Goal: Book appointment/travel/reservation

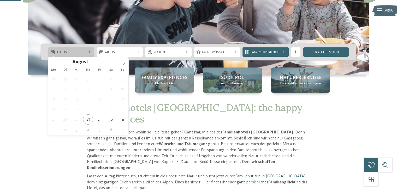
click at [91, 51] on div at bounding box center [89, 52] width 5 height 3
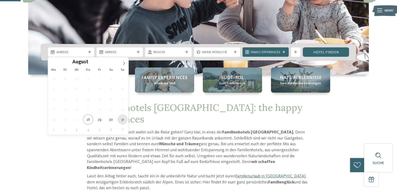
type div "[DATE]"
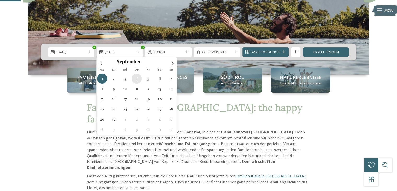
type div "[DATE]"
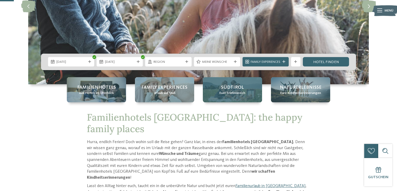
scroll to position [69, 0]
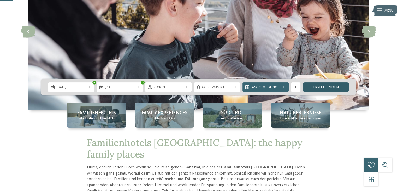
click at [319, 86] on link "Hotel finden" at bounding box center [326, 86] width 46 height 9
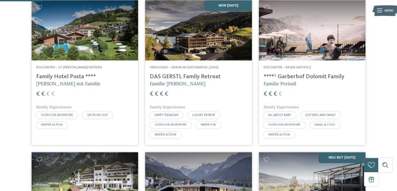
scroll to position [176, 0]
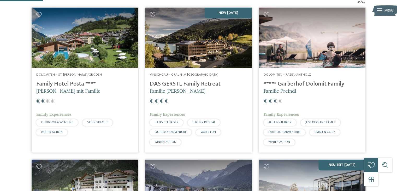
click at [203, 53] on img at bounding box center [198, 38] width 106 height 60
click at [61, 88] on span "[PERSON_NAME] mit Familie" at bounding box center [68, 91] width 64 height 6
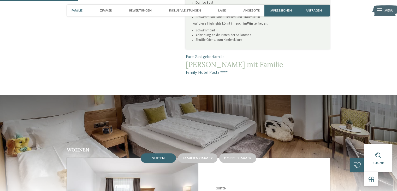
scroll to position [452, 0]
